Goal: Transaction & Acquisition: Purchase product/service

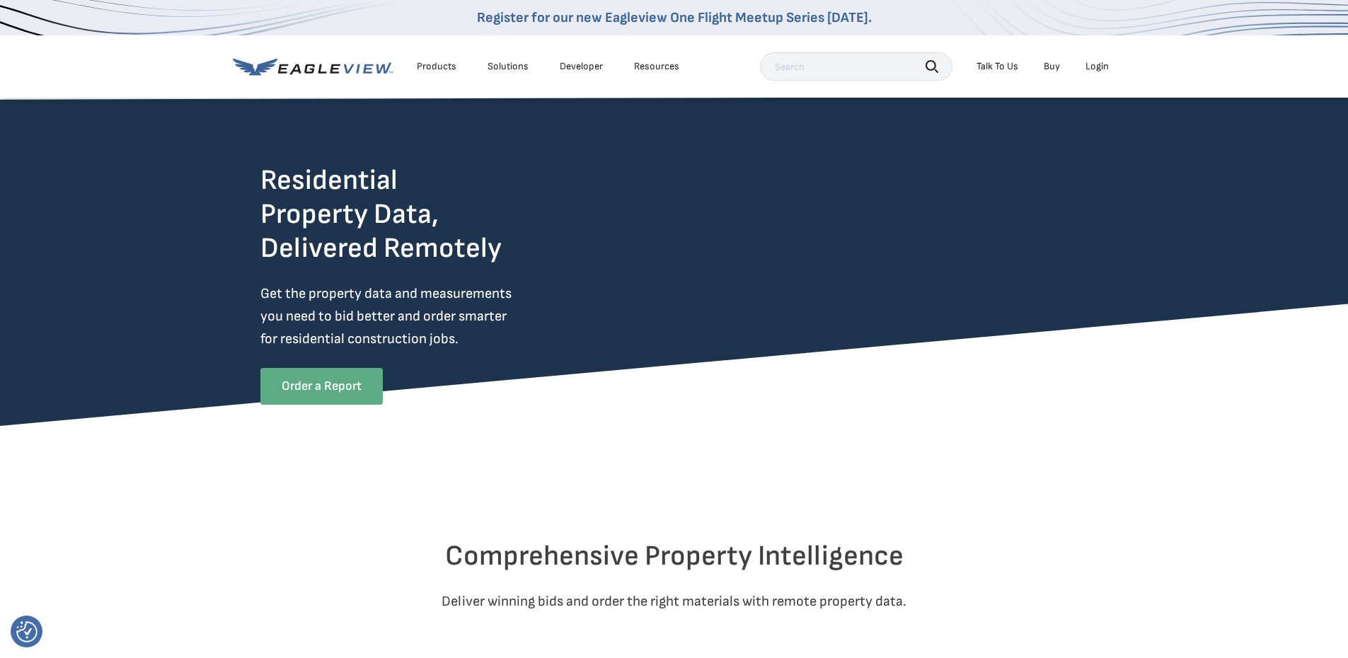
click at [309, 393] on link "Order a Report" at bounding box center [321, 386] width 122 height 37
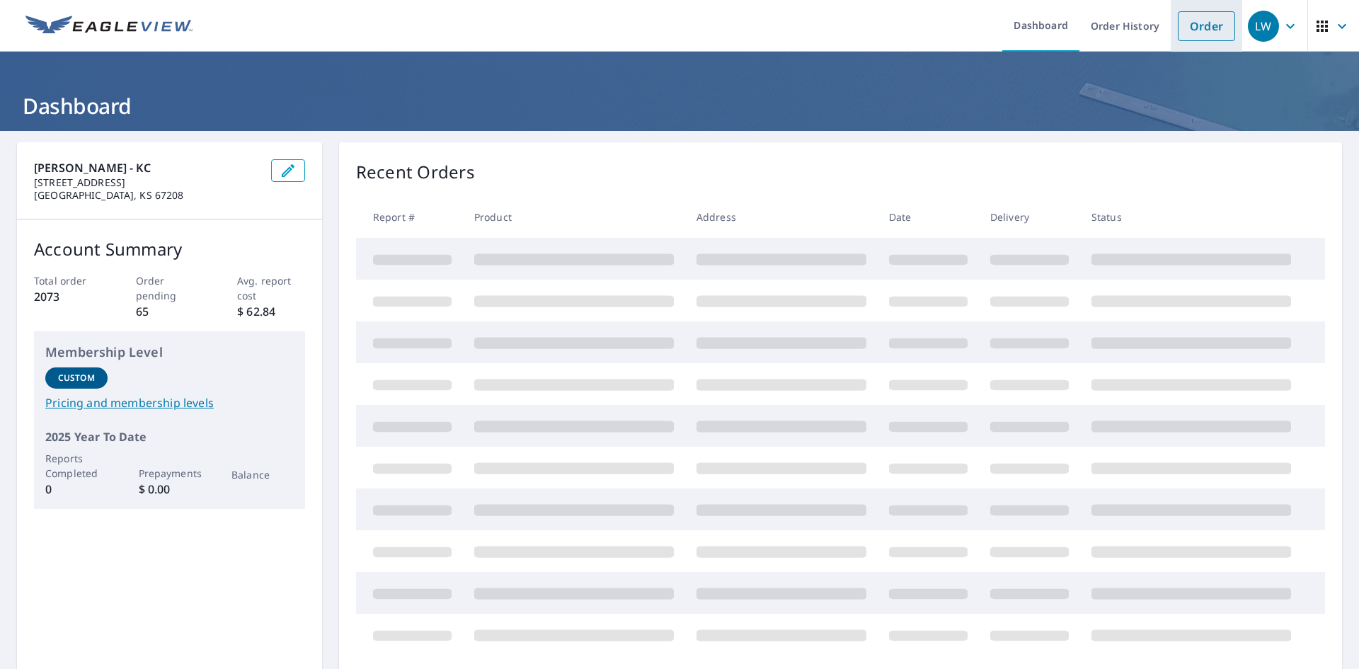
click at [1180, 29] on link "Order" at bounding box center [1206, 26] width 57 height 30
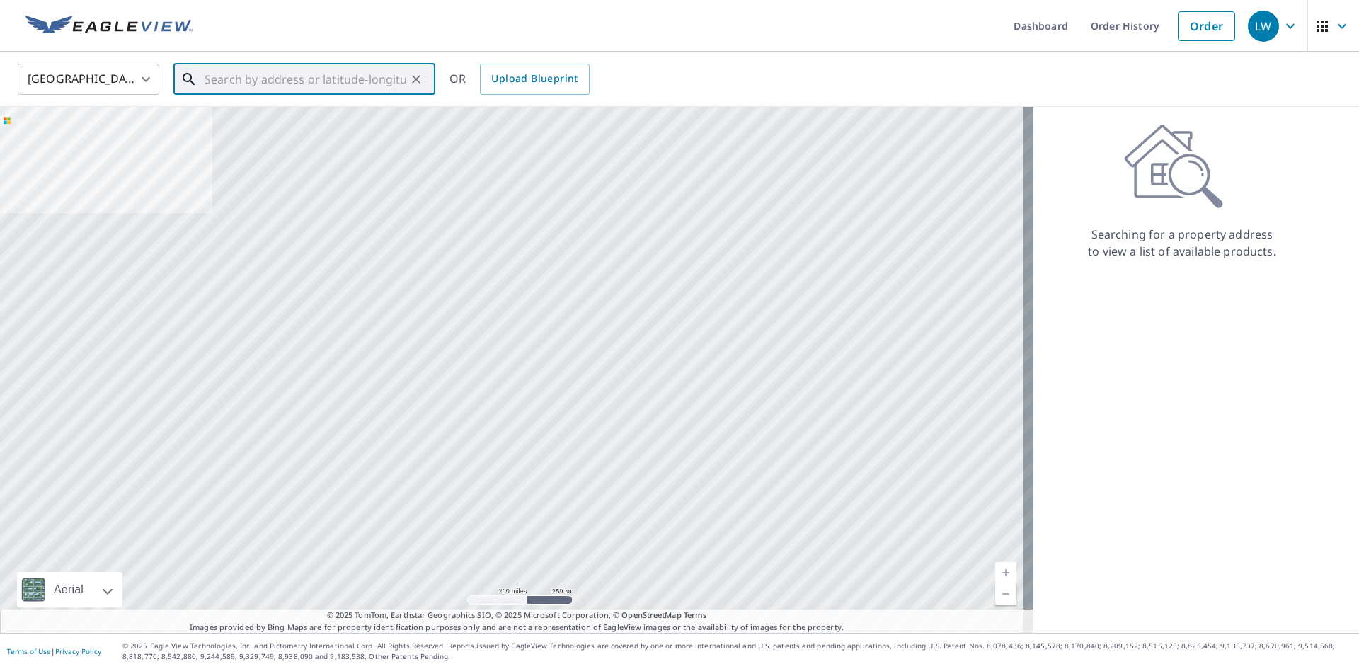
click at [388, 74] on input "text" at bounding box center [306, 79] width 202 height 40
paste input "[STREET_ADDRESS]"
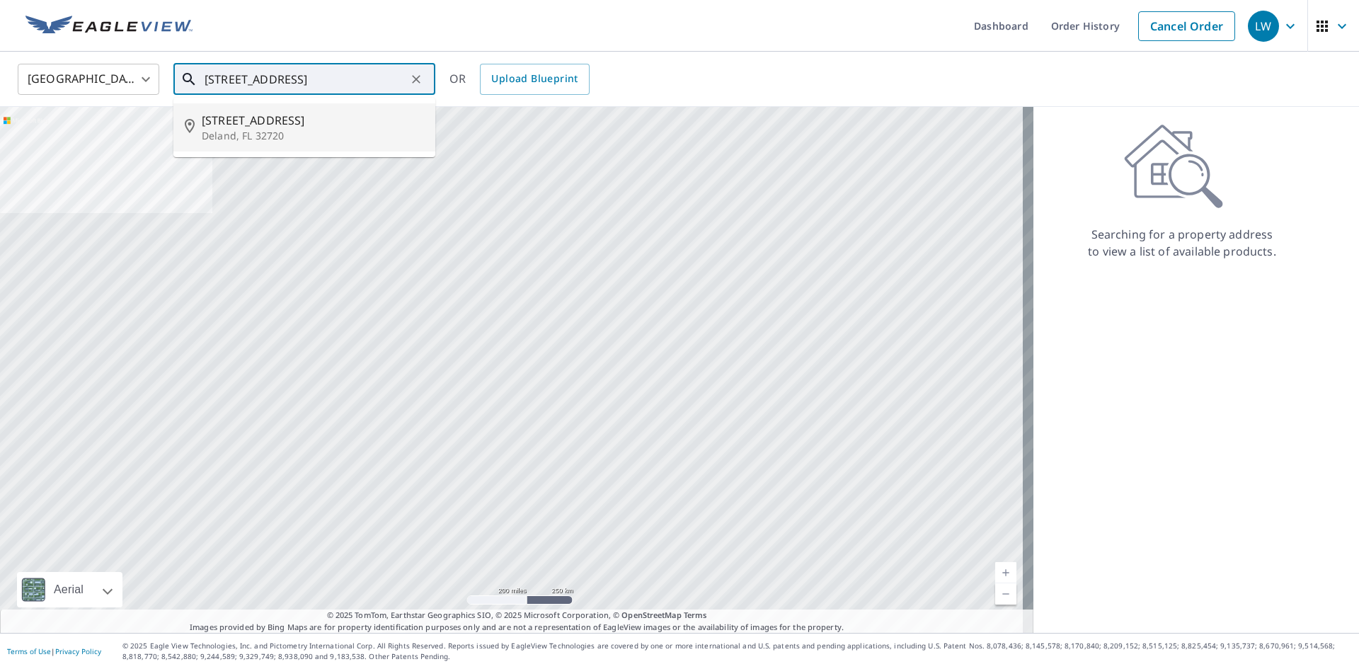
click at [323, 134] on p "Deland, FL 32720" at bounding box center [313, 136] width 222 height 14
type input "[STREET_ADDRESS]"
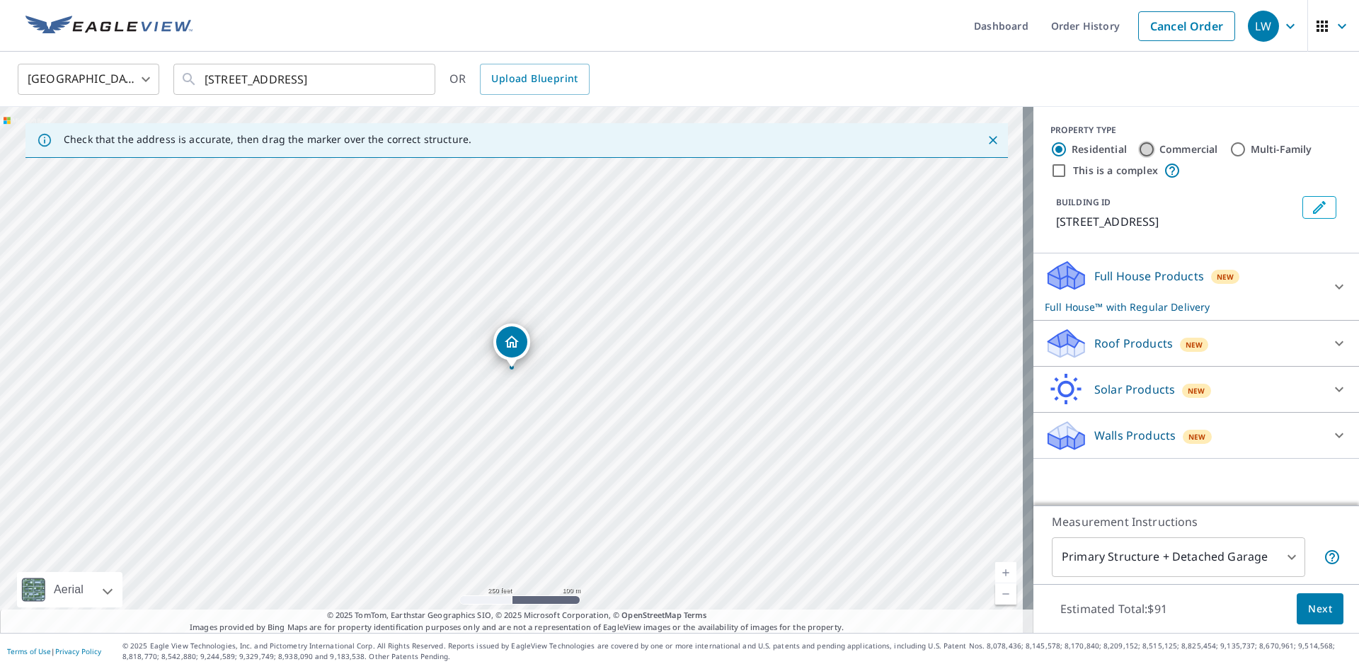
click at [1138, 149] on input "Commercial" at bounding box center [1146, 149] width 17 height 17
radio input "true"
type input "4"
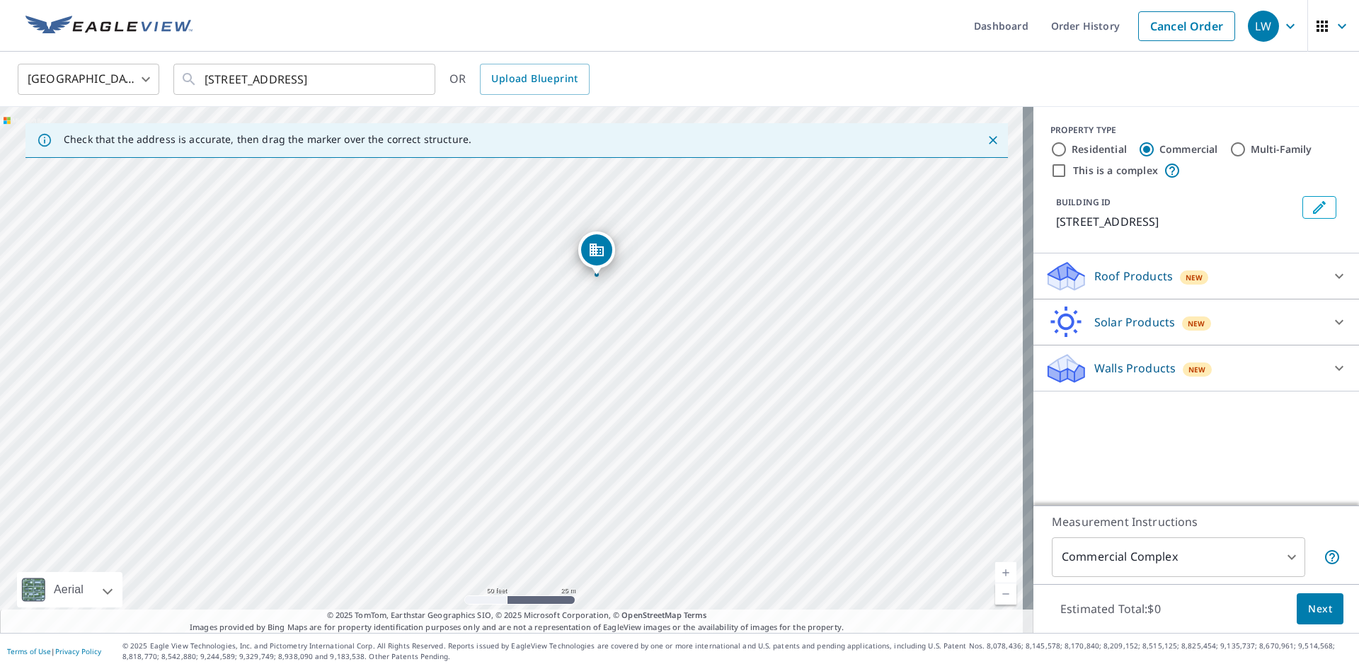
drag, startPoint x: 570, startPoint y: 384, endPoint x: 645, endPoint y: 535, distance: 169.0
click at [645, 535] on div "[STREET_ADDRESS]" at bounding box center [516, 370] width 1033 height 526
drag, startPoint x: 590, startPoint y: 253, endPoint x: 581, endPoint y: 246, distance: 11.6
click at [560, 81] on span "Upload Blueprint" at bounding box center [534, 79] width 86 height 18
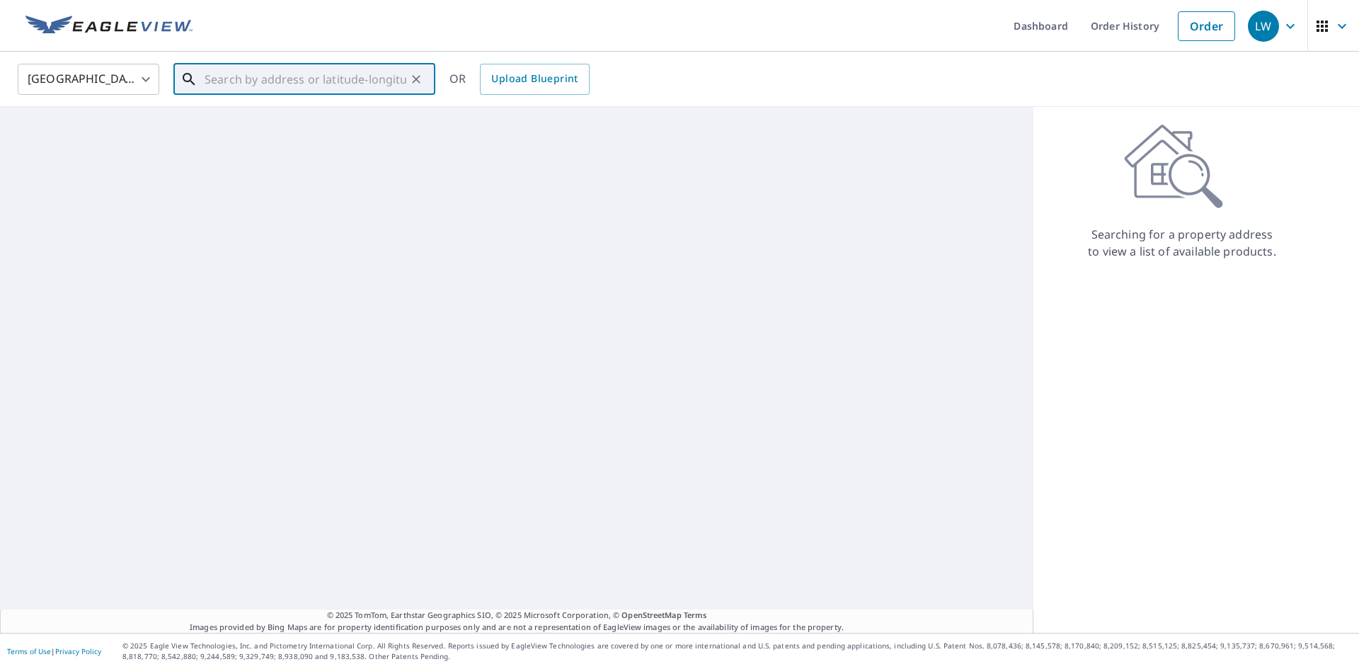
click at [397, 78] on input "text" at bounding box center [306, 79] width 202 height 40
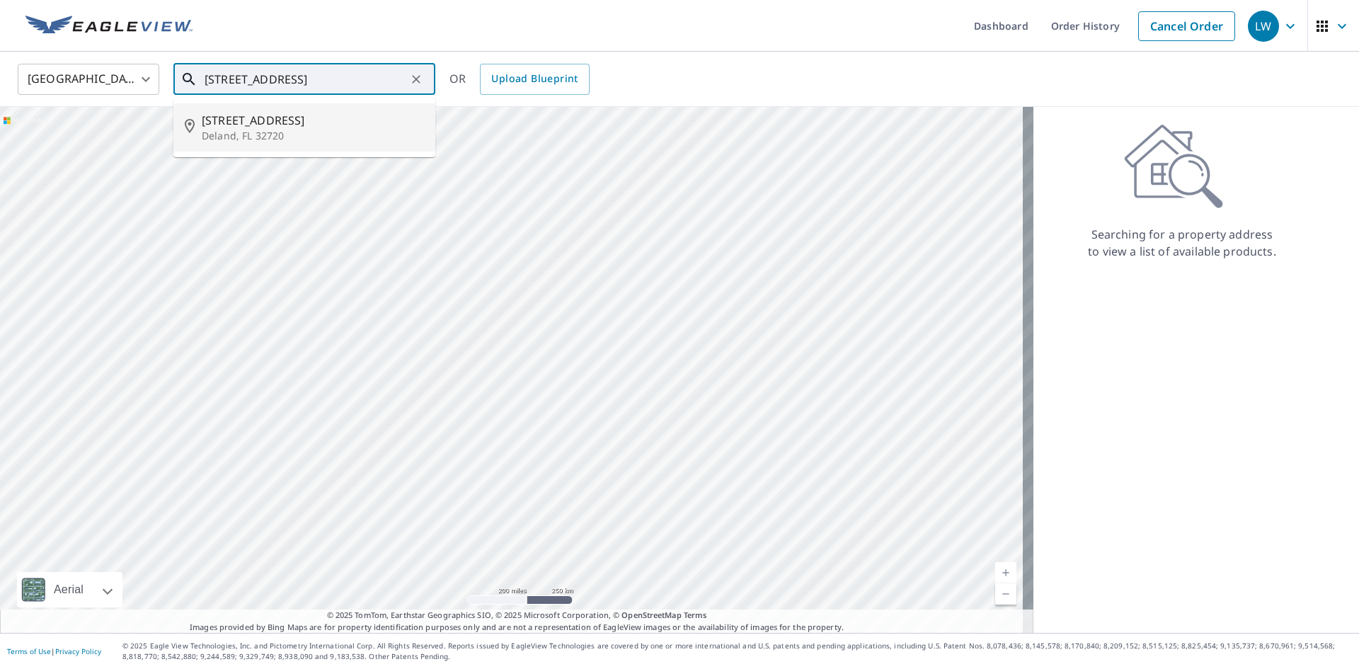
click at [277, 125] on span "[STREET_ADDRESS]" at bounding box center [313, 120] width 222 height 17
type input "[STREET_ADDRESS]"
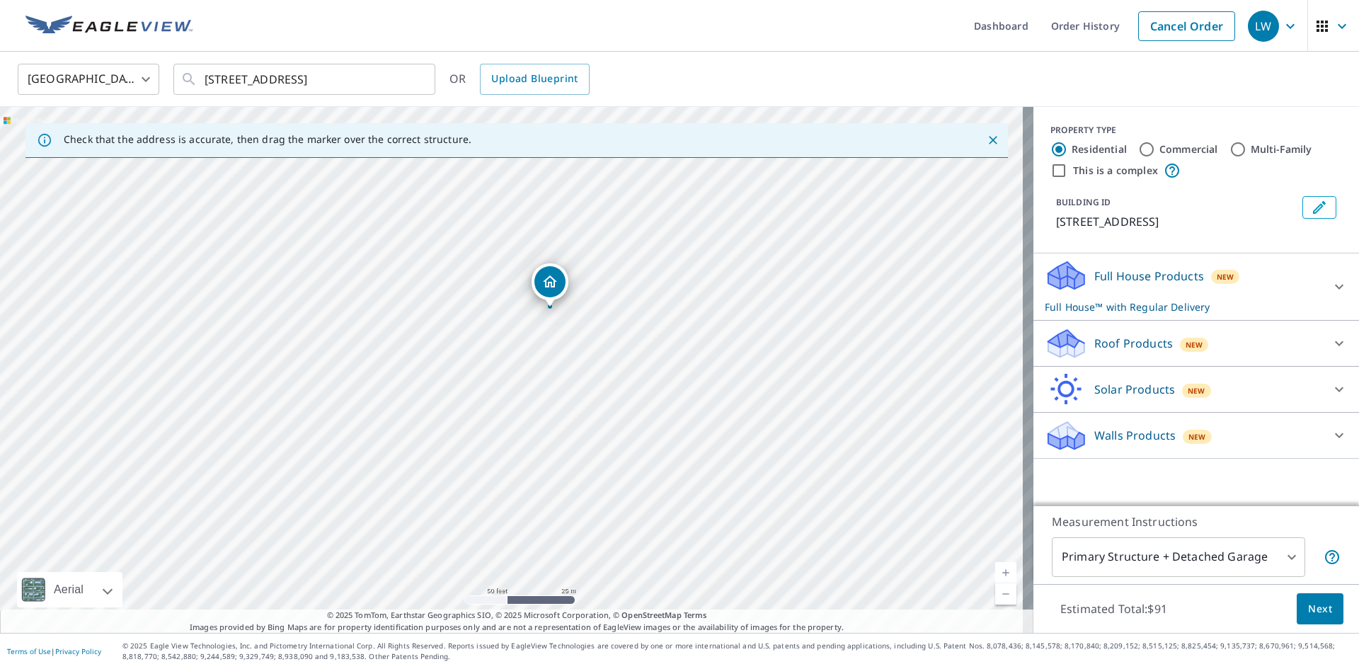
drag, startPoint x: 420, startPoint y: 453, endPoint x: 595, endPoint y: 592, distance: 223.6
click at [595, 592] on div "[STREET_ADDRESS]" at bounding box center [516, 370] width 1033 height 526
click at [1138, 146] on input "Commercial" at bounding box center [1146, 149] width 17 height 17
radio input "true"
type input "4"
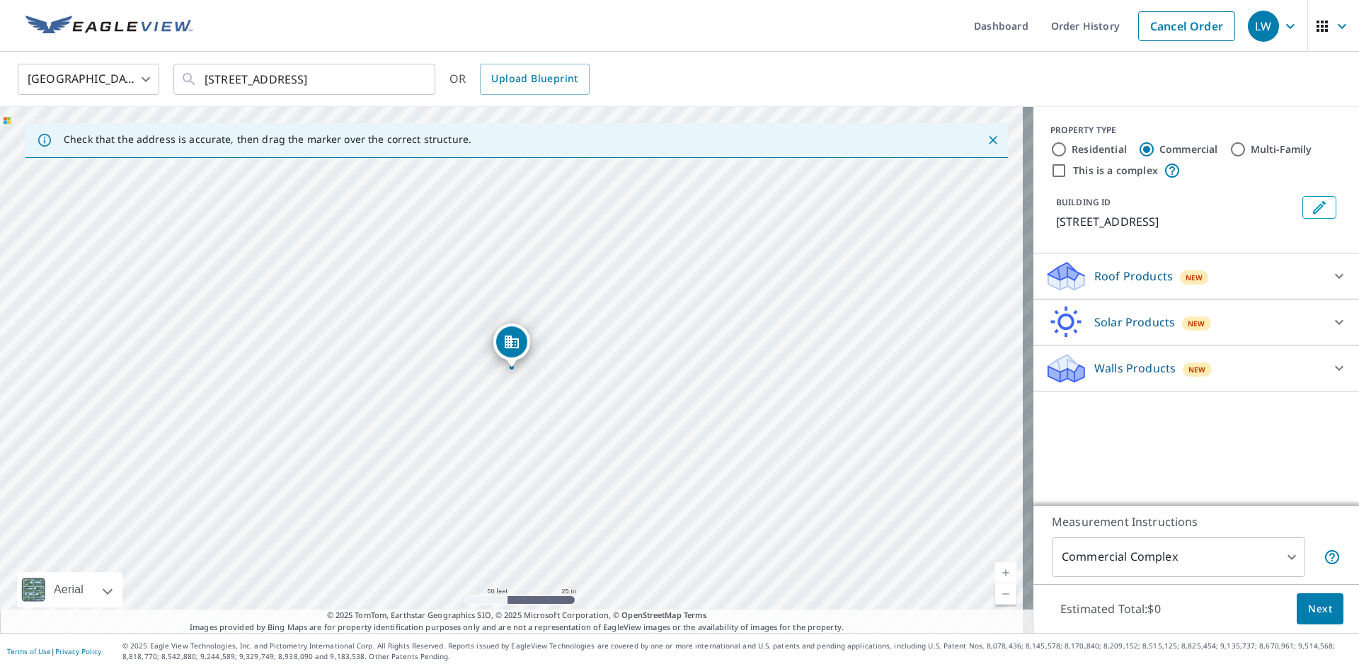
click at [1121, 275] on p "Roof Products" at bounding box center [1133, 276] width 79 height 17
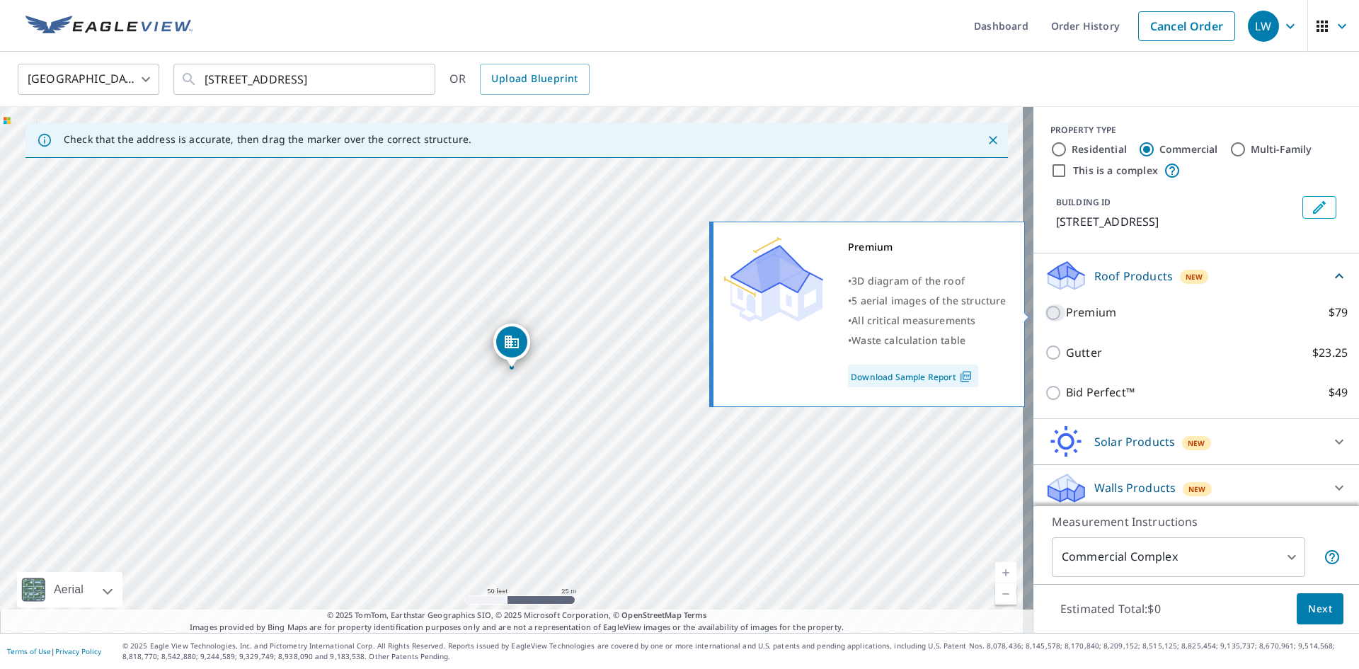
click at [1045, 312] on input "Premium $79" at bounding box center [1055, 312] width 21 height 17
checkbox input "true"
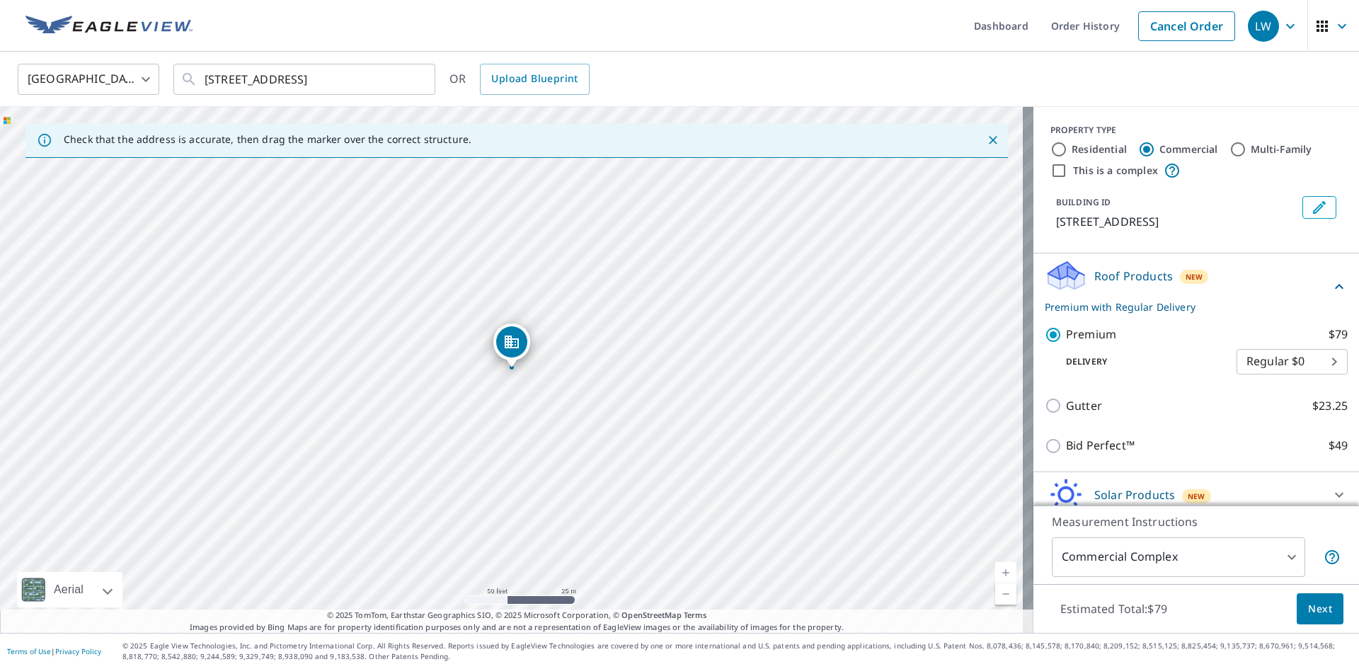
click at [1319, 604] on span "Next" at bounding box center [1320, 609] width 24 height 18
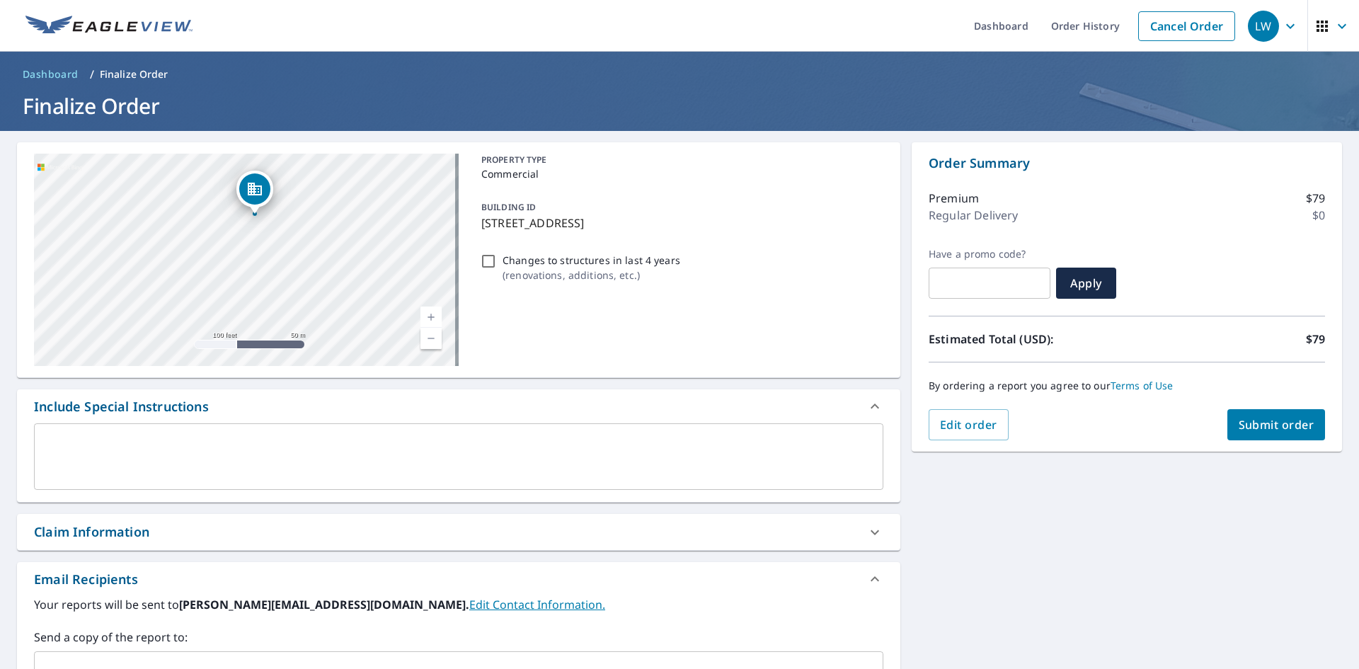
drag, startPoint x: 350, startPoint y: 269, endPoint x: 451, endPoint y: 314, distance: 110.6
click at [451, 314] on div "[STREET_ADDRESS]" at bounding box center [246, 260] width 425 height 212
click at [430, 338] on link "Current Level 18, Zoom Out" at bounding box center [430, 338] width 21 height 21
drag, startPoint x: 334, startPoint y: 301, endPoint x: 354, endPoint y: 309, distance: 21.3
click at [354, 309] on div "[STREET_ADDRESS]" at bounding box center [246, 260] width 425 height 212
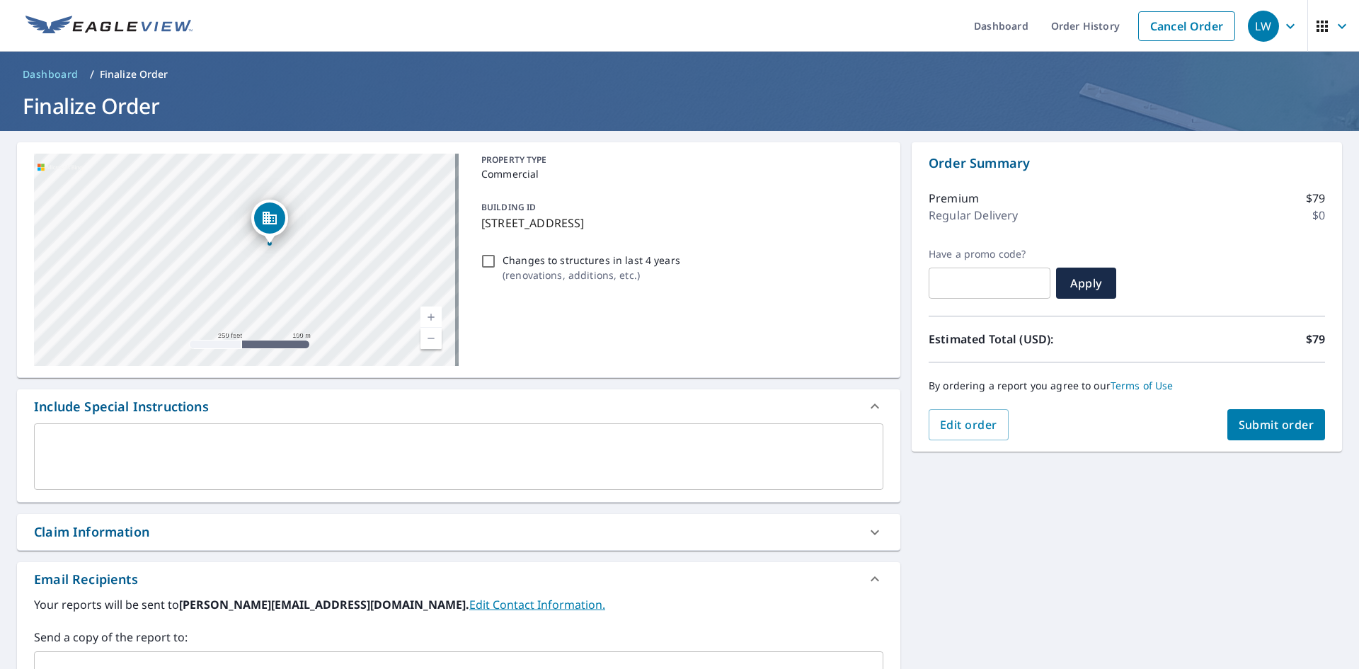
click at [426, 314] on link "Current Level 17, Zoom In" at bounding box center [430, 316] width 21 height 21
click at [426, 314] on link "Current Level 18, Zoom In" at bounding box center [430, 316] width 21 height 21
drag, startPoint x: 142, startPoint y: 295, endPoint x: 95, endPoint y: 282, distance: 48.4
click at [95, 282] on div "[STREET_ADDRESS]" at bounding box center [246, 260] width 425 height 212
click at [428, 335] on link "Current Level 19, Zoom Out" at bounding box center [430, 338] width 21 height 21
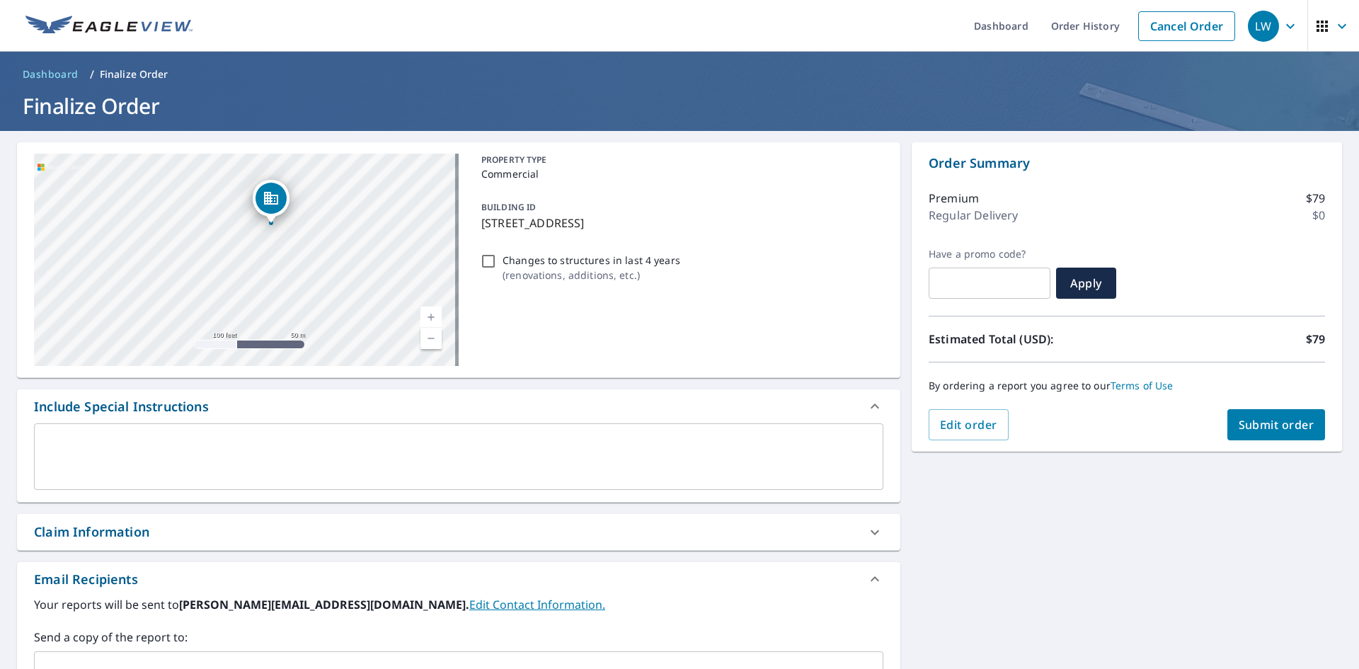
checkbox input "true"
drag, startPoint x: 289, startPoint y: 280, endPoint x: 212, endPoint y: 297, distance: 79.0
click at [212, 297] on div "[STREET_ADDRESS]" at bounding box center [246, 260] width 425 height 212
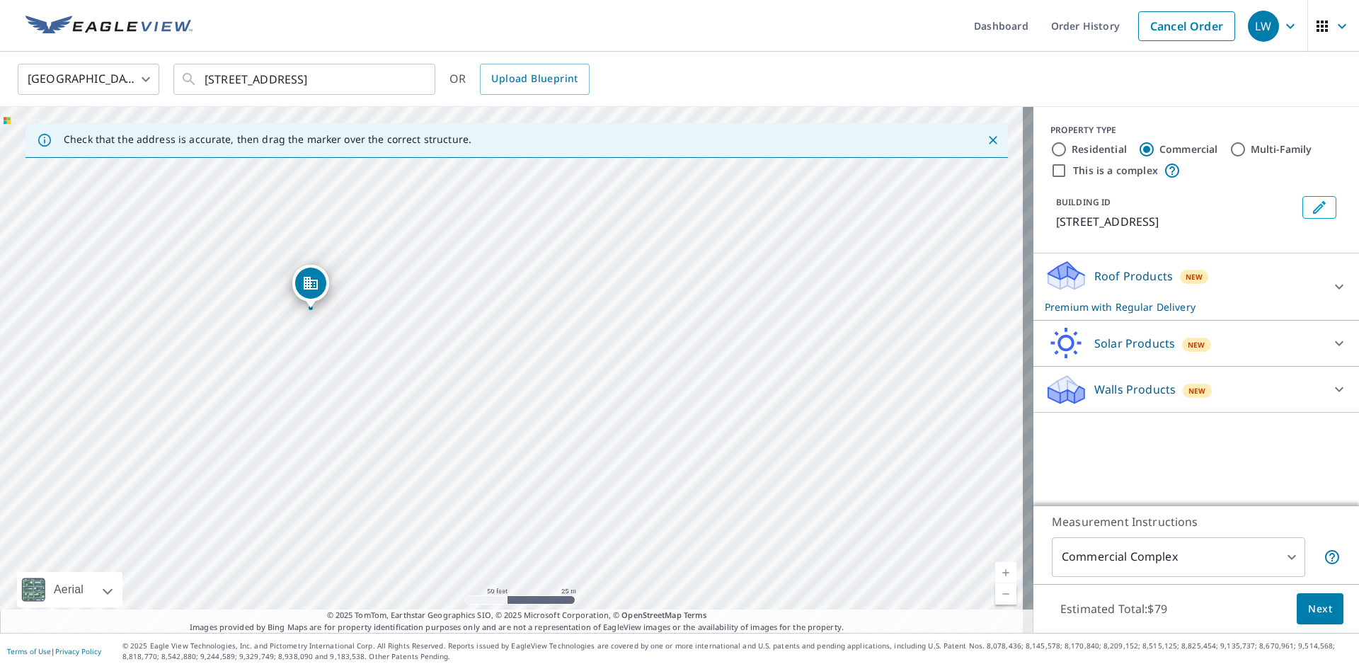
drag, startPoint x: 660, startPoint y: 550, endPoint x: 283, endPoint y: 582, distance: 377.9
click at [283, 582] on div "[STREET_ADDRESS]" at bounding box center [516, 370] width 1033 height 526
drag, startPoint x: 251, startPoint y: 293, endPoint x: 643, endPoint y: 541, distance: 463.2
click at [642, 541] on div "[STREET_ADDRESS]" at bounding box center [516, 370] width 1033 height 526
drag, startPoint x: 508, startPoint y: 345, endPoint x: 491, endPoint y: 328, distance: 24.5
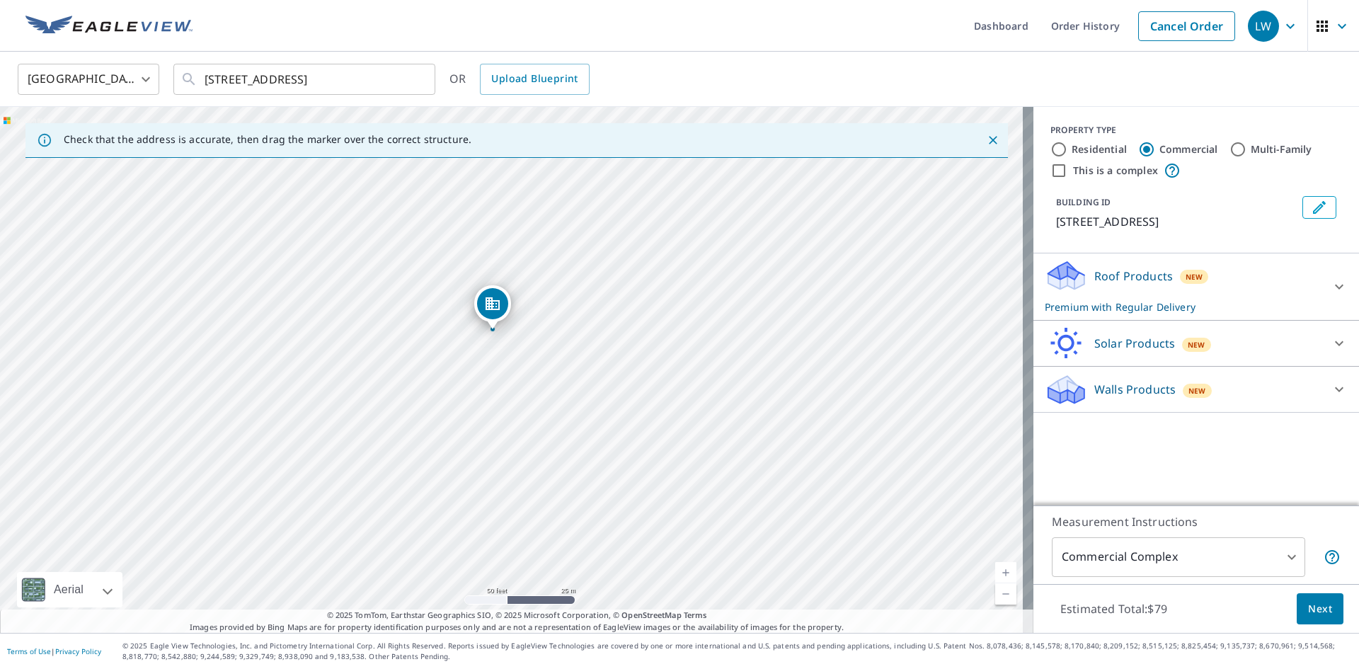
drag, startPoint x: 629, startPoint y: 530, endPoint x: 610, endPoint y: 492, distance: 42.7
click at [610, 492] on div "[STREET_ADDRESS]" at bounding box center [516, 370] width 1033 height 526
drag, startPoint x: 531, startPoint y: 184, endPoint x: 454, endPoint y: 187, distance: 76.5
click at [454, 187] on div "[STREET_ADDRESS]" at bounding box center [516, 370] width 1033 height 526
drag, startPoint x: 520, startPoint y: 390, endPoint x: 353, endPoint y: 302, distance: 188.7
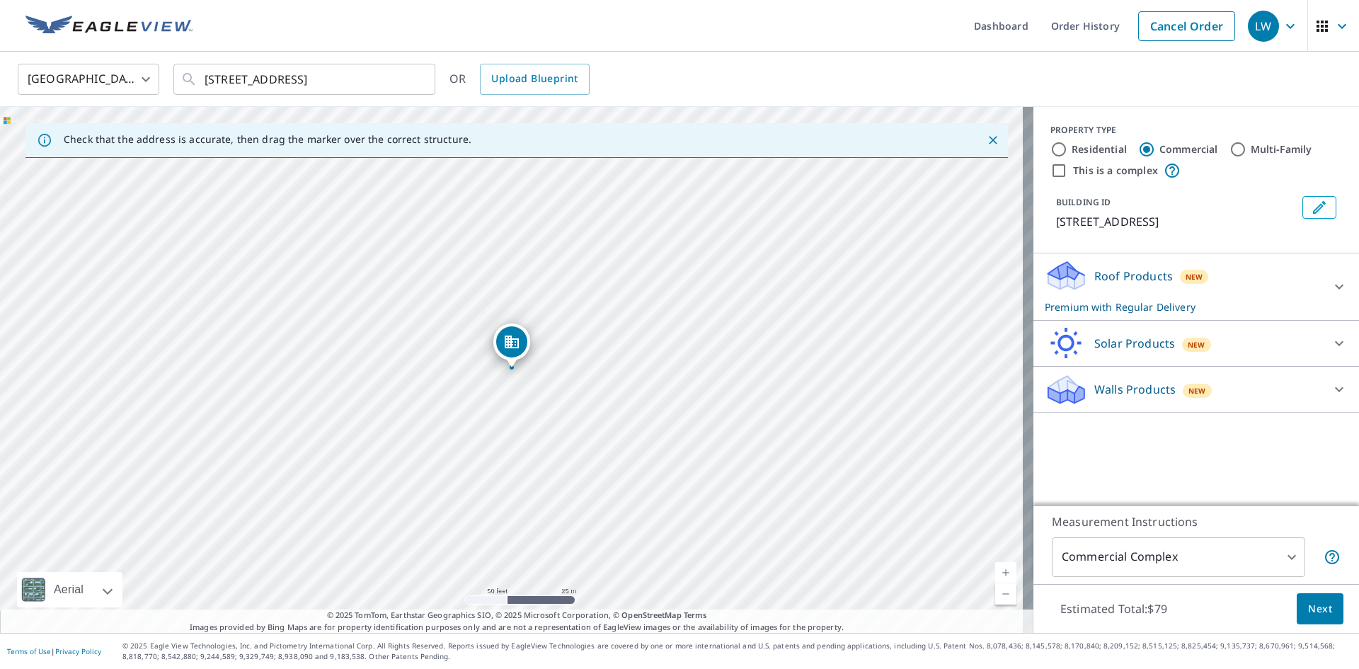
click at [353, 302] on div "[STREET_ADDRESS]" at bounding box center [516, 370] width 1033 height 526
drag, startPoint x: 657, startPoint y: 365, endPoint x: 503, endPoint y: 258, distance: 187.1
click at [502, 258] on div "[STREET_ADDRESS]" at bounding box center [516, 370] width 1033 height 526
drag, startPoint x: 507, startPoint y: 209, endPoint x: 485, endPoint y: 212, distance: 21.5
click at [485, 212] on div "[STREET_ADDRESS]" at bounding box center [516, 370] width 1033 height 526
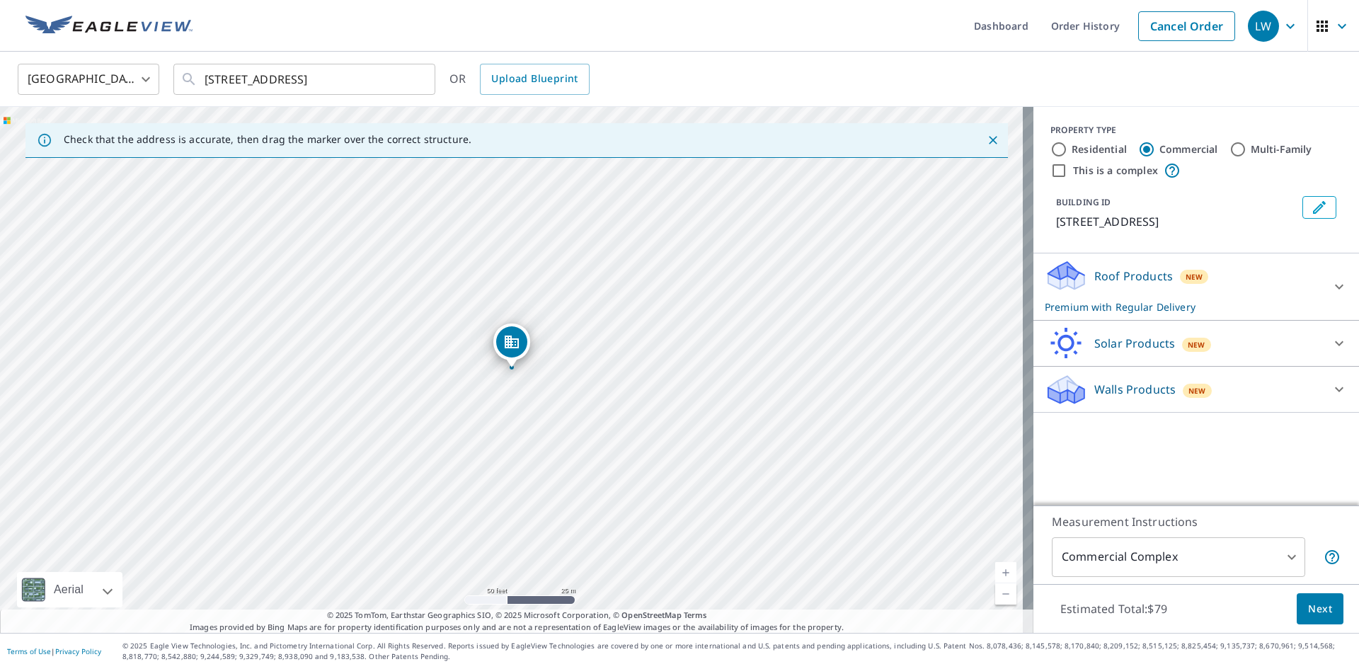
drag, startPoint x: 566, startPoint y: 374, endPoint x: 878, endPoint y: 75, distance: 432.5
click at [878, 75] on div "[GEOGRAPHIC_DATA] [GEOGRAPHIC_DATA] ​ [STREET_ADDRESS] ​ OR Upload Blueprint" at bounding box center [674, 78] width 1335 height 33
drag, startPoint x: 316, startPoint y: 369, endPoint x: 304, endPoint y: 333, distance: 37.4
click at [304, 333] on div "[STREET_ADDRESS]" at bounding box center [516, 370] width 1033 height 526
click at [995, 568] on link "Current Level 19, Zoom In" at bounding box center [1005, 572] width 21 height 21
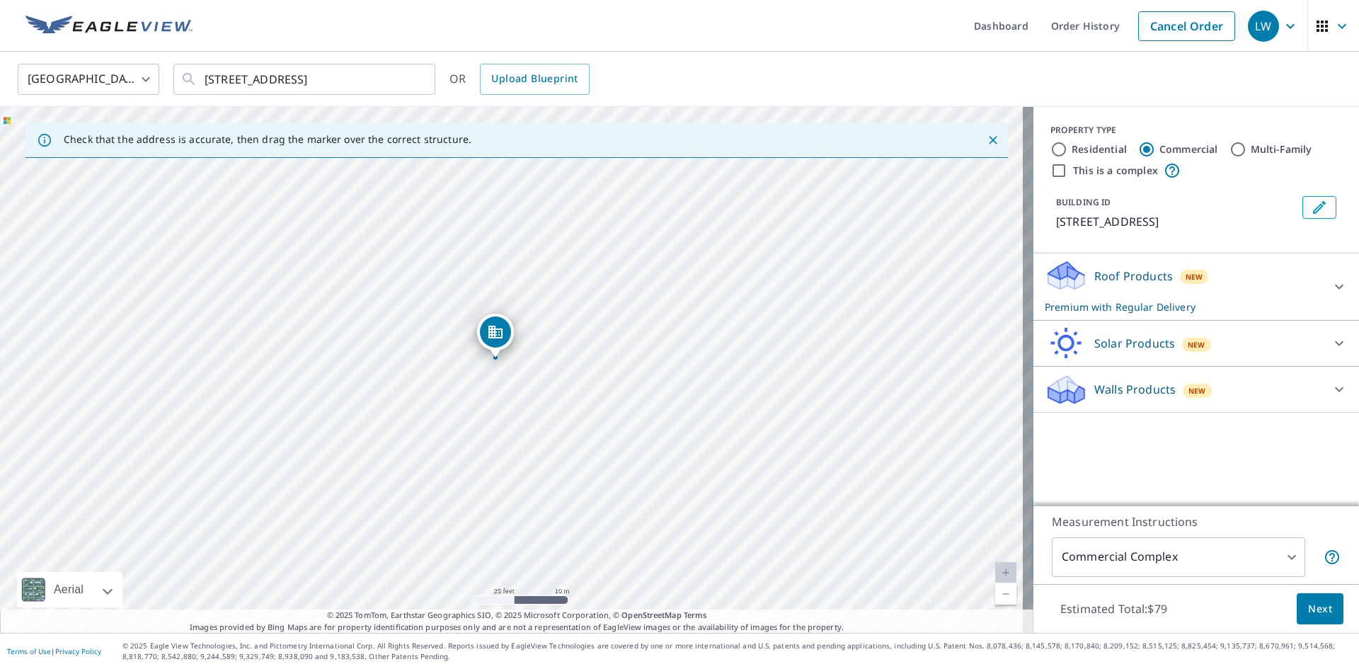
drag, startPoint x: 812, startPoint y: 495, endPoint x: 820, endPoint y: 556, distance: 61.4
click at [820, 556] on div "[STREET_ADDRESS]" at bounding box center [516, 370] width 1033 height 526
click at [1309, 615] on span "Next" at bounding box center [1320, 609] width 24 height 18
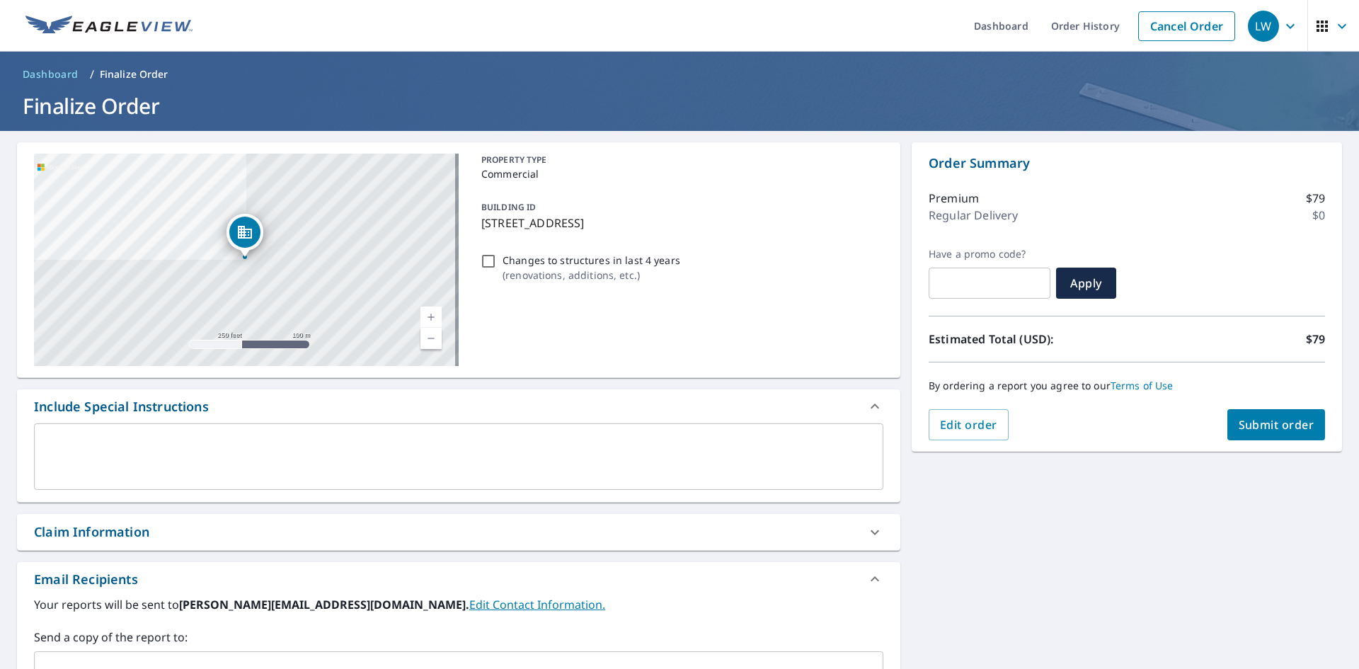
click at [430, 313] on link "Current Level 17, Zoom In" at bounding box center [430, 316] width 21 height 21
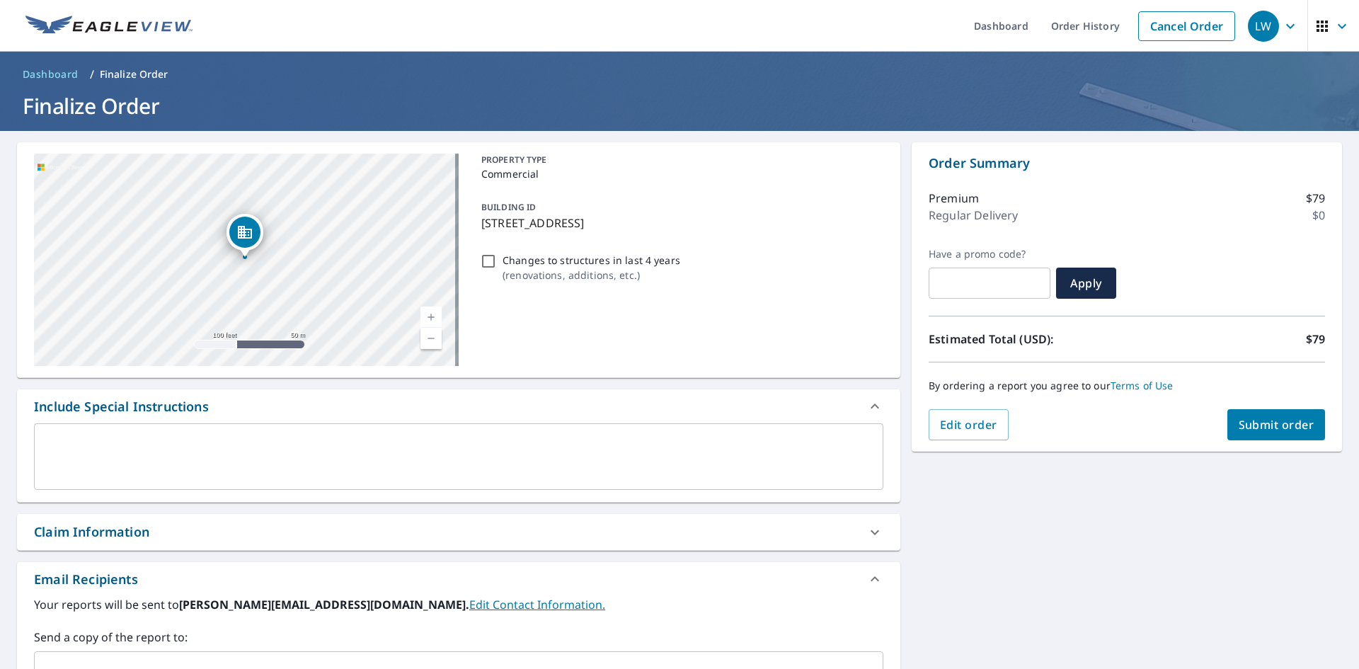
click at [427, 316] on link "Current Level 18, Zoom In" at bounding box center [430, 316] width 21 height 21
drag, startPoint x: 369, startPoint y: 343, endPoint x: 304, endPoint y: 304, distance: 76.8
click at [304, 304] on div "[STREET_ADDRESS]" at bounding box center [246, 260] width 425 height 212
